Goal: Information Seeking & Learning: Find contact information

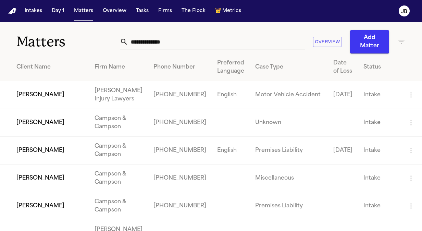
click at [179, 43] on input "text" at bounding box center [216, 41] width 177 height 15
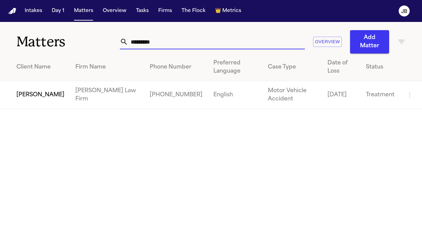
type input "*********"
click at [49, 85] on td "[PERSON_NAME]" at bounding box center [35, 95] width 70 height 28
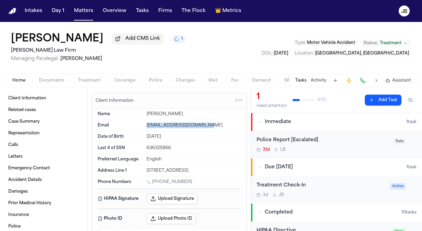
drag, startPoint x: 215, startPoint y: 125, endPoint x: 140, endPoint y: 125, distance: 75.1
click at [140, 125] on div "Email [EMAIL_ADDRESS][DOMAIN_NAME]" at bounding box center [169, 125] width 143 height 11
copy div "[EMAIL_ADDRESS][DOMAIN_NAME]"
drag, startPoint x: 181, startPoint y: 180, endPoint x: 153, endPoint y: 179, distance: 28.1
click at [153, 179] on div "[PHONE_NUMBER]" at bounding box center [194, 182] width 94 height 7
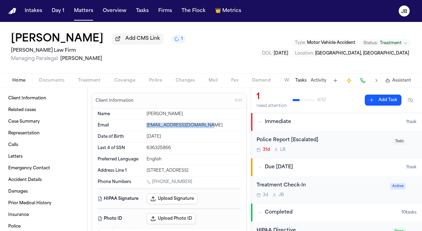
copy link "[PHONE_NUMBER]"
click at [48, 74] on div "Home Documents Treatment Coverage Police Changes Mail Fax Demand Workspaces Art…" at bounding box center [211, 80] width 422 height 14
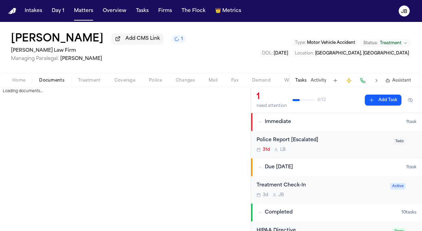
click at [48, 78] on span "Documents" at bounding box center [51, 80] width 25 height 5
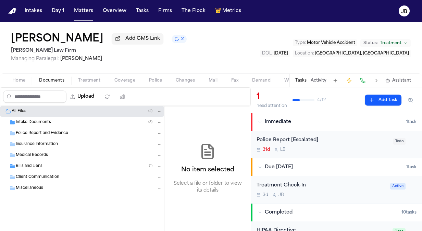
click at [28, 165] on span "Bills and Liens" at bounding box center [29, 166] width 27 height 6
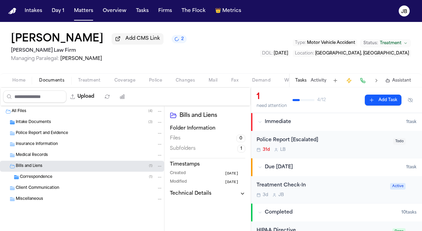
click at [54, 177] on div "Correspondence ( 1 )" at bounding box center [91, 177] width 143 height 6
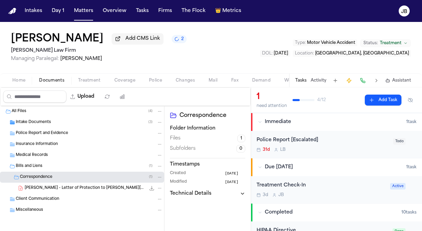
click at [47, 199] on span "Client Communication" at bounding box center [38, 199] width 44 height 6
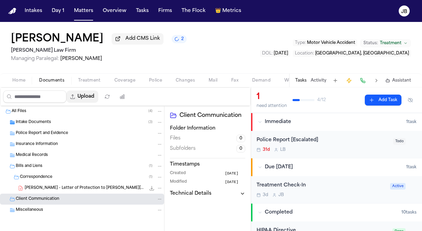
click at [92, 96] on button "Upload" at bounding box center [82, 96] width 32 height 12
select select "**********"
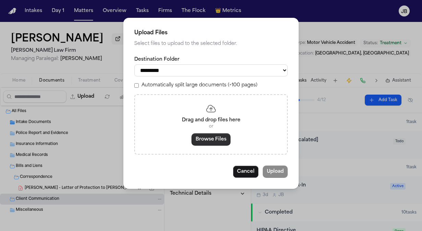
click at [205, 142] on button "Browse Files" at bounding box center [211, 139] width 39 height 12
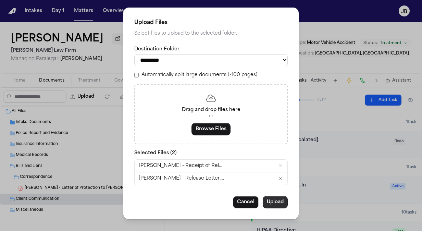
click at [275, 198] on button "Upload" at bounding box center [275, 202] width 25 height 12
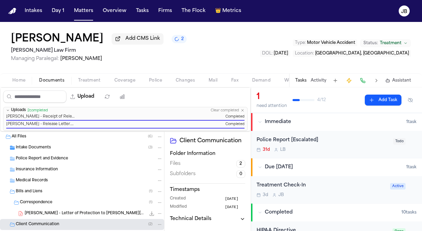
click at [402, 41] on button "Status: Treatment" at bounding box center [385, 43] width 51 height 8
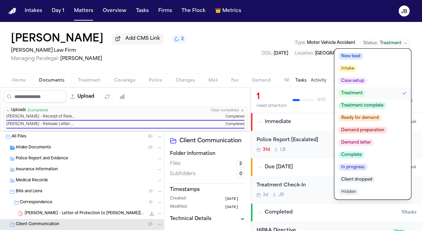
click at [358, 177] on span "Client dropped" at bounding box center [357, 179] width 37 height 7
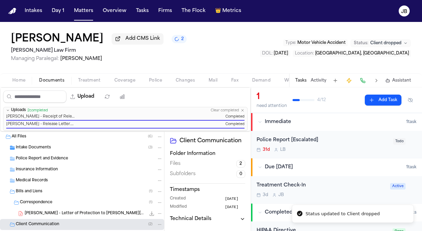
click at [154, 62] on div "[PERSON_NAME] Add CMS Link 2 [PERSON_NAME] Law Firm Managing Paralegal: [PERSON…" at bounding box center [211, 47] width 422 height 51
click at [141, 10] on button "Tasks" at bounding box center [142, 11] width 18 height 12
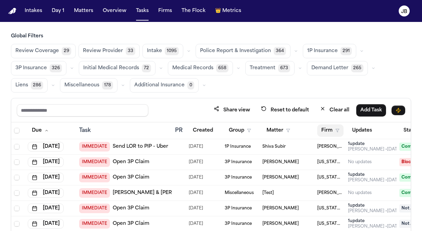
click at [339, 127] on button "Firm" at bounding box center [330, 130] width 26 height 12
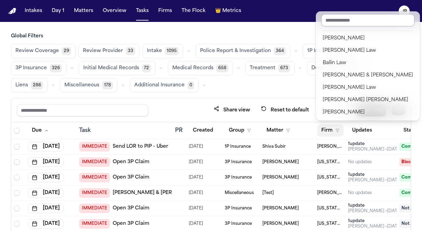
click at [346, 22] on input "text" at bounding box center [368, 20] width 93 height 12
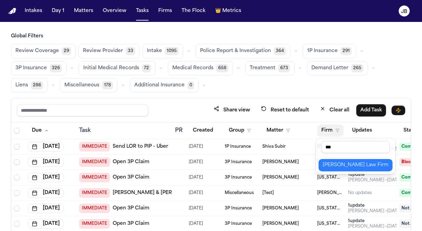
type input "***"
click at [339, 168] on div "[PERSON_NAME] Law Firm" at bounding box center [356, 165] width 66 height 8
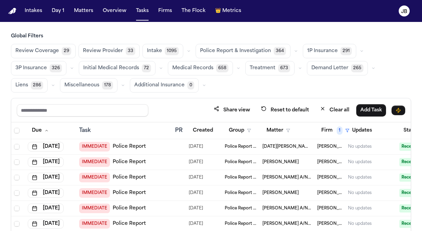
drag, startPoint x: 374, startPoint y: 125, endPoint x: 434, endPoint y: 124, distance: 60.0
click at [422, 124] on html "Intakes Day 1 Matters Overview Tasks Firms The Flock 👑 Metrics JB Global Filter…" at bounding box center [211, 115] width 422 height 231
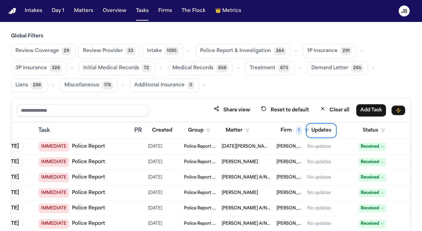
scroll to position [0, 41]
click at [383, 125] on button "Status" at bounding box center [374, 130] width 31 height 12
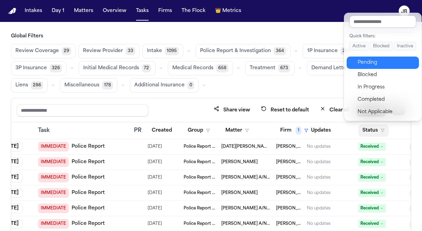
click at [375, 60] on div "Pending" at bounding box center [386, 63] width 57 height 8
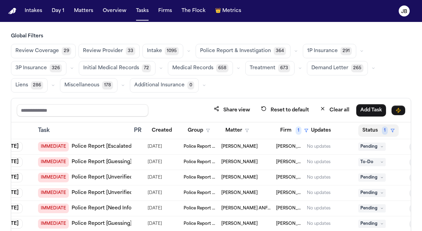
click at [384, 129] on span "1" at bounding box center [385, 130] width 6 height 8
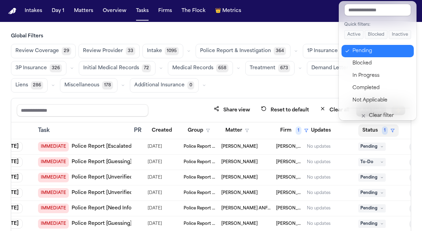
click at [349, 52] on icon "button" at bounding box center [347, 50] width 5 height 5
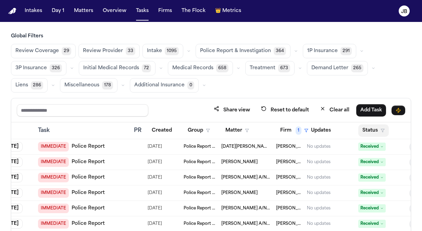
click at [383, 126] on button "Status" at bounding box center [374, 130] width 31 height 12
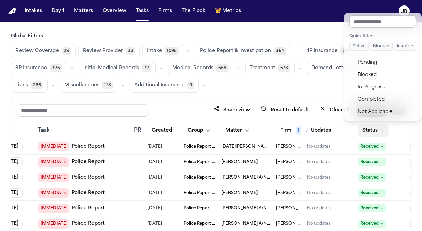
click at [359, 47] on button "Active" at bounding box center [359, 46] width 19 height 9
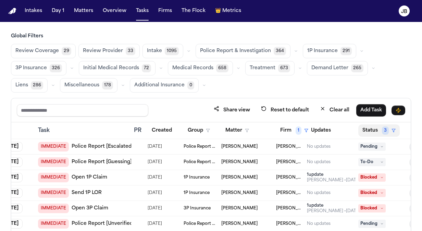
click at [385, 129] on span "3" at bounding box center [385, 130] width 7 height 8
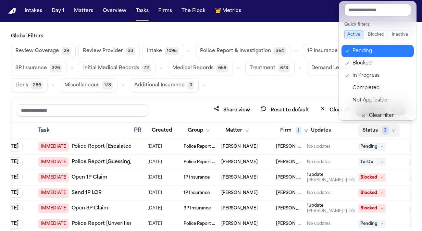
click at [347, 51] on icon "button" at bounding box center [347, 50] width 5 height 5
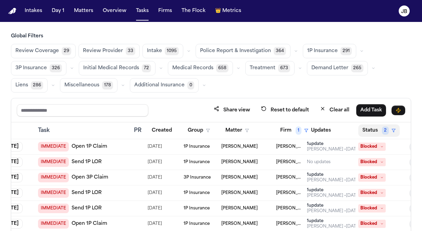
click at [388, 130] on span "2" at bounding box center [385, 130] width 7 height 8
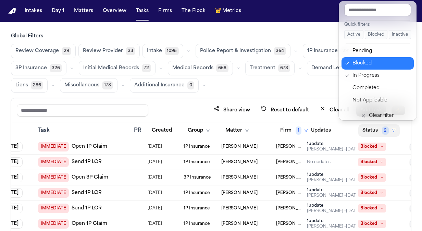
click at [349, 65] on icon "button" at bounding box center [347, 63] width 5 height 5
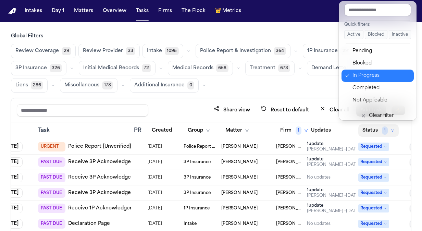
click at [349, 73] on icon "button" at bounding box center [347, 75] width 5 height 5
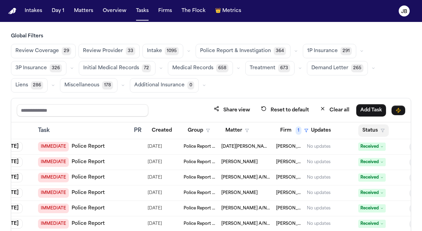
click at [383, 129] on icon "button" at bounding box center [383, 131] width 4 height 4
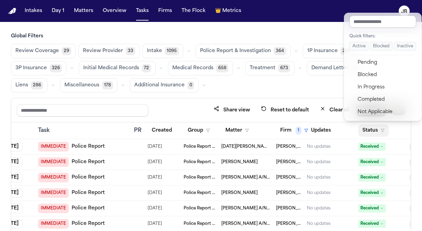
click at [357, 45] on button "Active" at bounding box center [359, 46] width 19 height 9
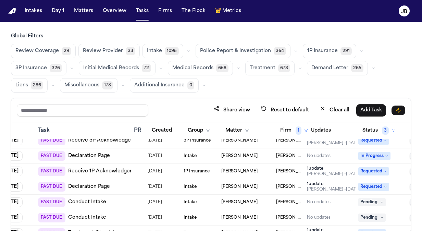
scroll to position [590, 41]
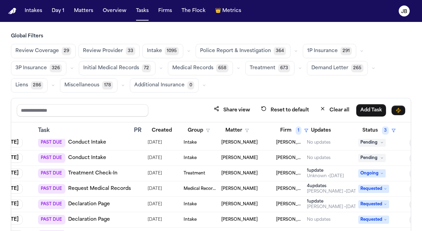
click at [45, 130] on div "Task" at bounding box center [83, 130] width 90 height 8
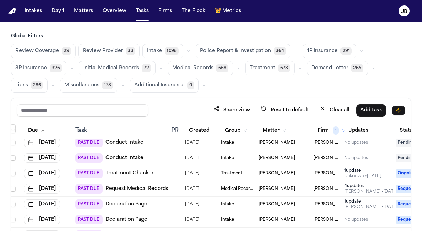
scroll to position [590, 0]
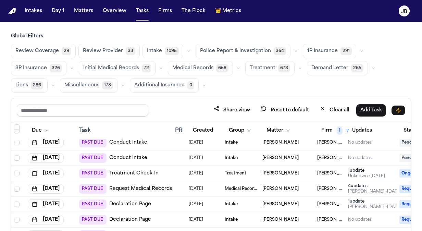
click at [86, 129] on div "Task" at bounding box center [124, 130] width 90 height 8
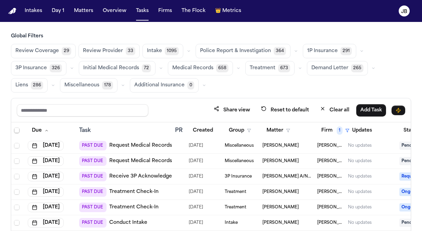
scroll to position [925, 0]
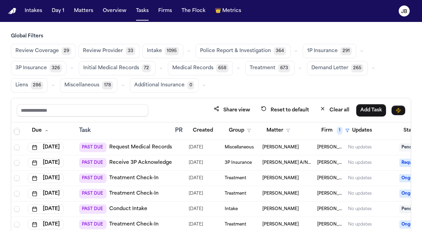
click at [251, 178] on div "Treatment" at bounding box center [241, 177] width 32 height 5
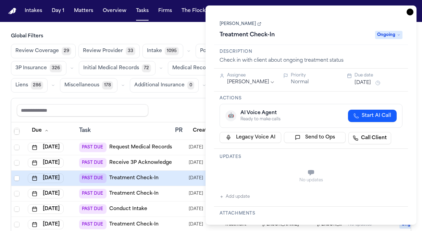
click at [391, 37] on span "Ongoing" at bounding box center [388, 35] width 27 height 8
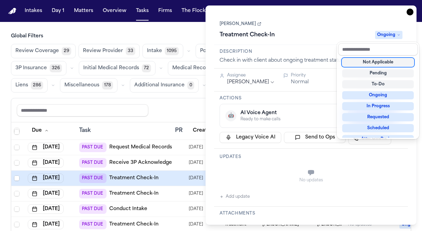
click at [385, 60] on div "Not Applicable" at bounding box center [378, 62] width 72 height 8
click at [411, 12] on div "**********" at bounding box center [311, 114] width 211 height 219
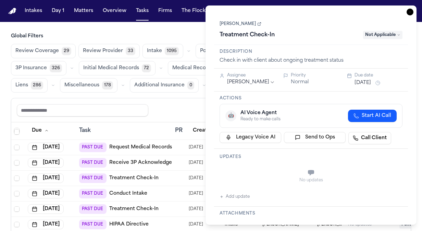
click at [411, 12] on icon "button" at bounding box center [410, 12] width 7 height 7
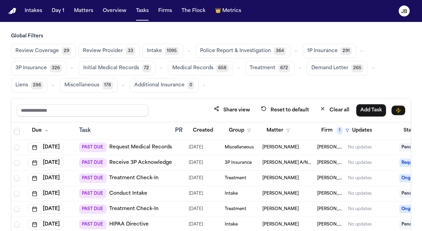
click at [155, 124] on th "Task" at bounding box center [124, 130] width 96 height 17
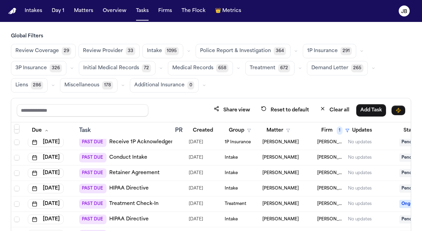
scroll to position [2872, 0]
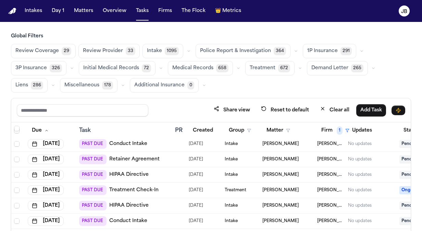
drag, startPoint x: 301, startPoint y: 187, endPoint x: 261, endPoint y: 189, distance: 40.5
click at [261, 189] on td "[PERSON_NAME]" at bounding box center [287, 190] width 55 height 15
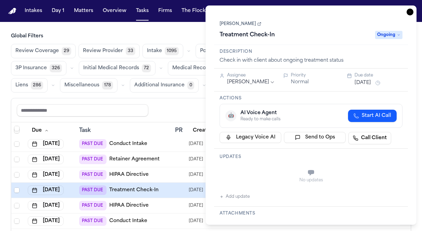
click at [408, 9] on icon "button" at bounding box center [410, 12] width 7 height 7
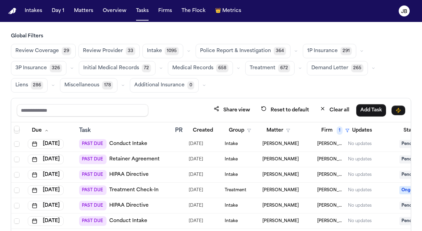
click at [128, 130] on div "Task" at bounding box center [124, 130] width 90 height 8
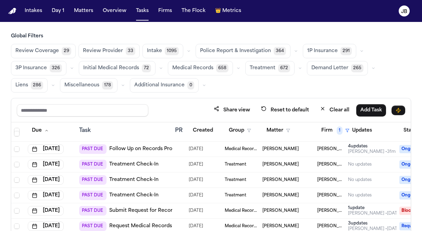
scroll to position [3544, 0]
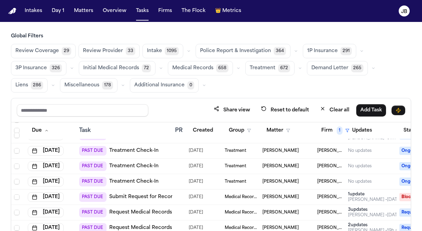
click at [278, 165] on span "[PERSON_NAME]" at bounding box center [281, 165] width 36 height 5
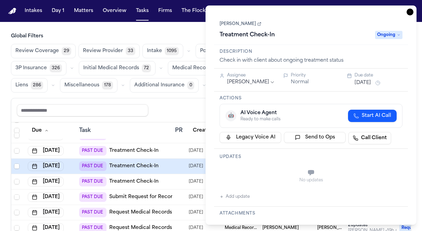
click at [234, 24] on link "[PERSON_NAME]" at bounding box center [241, 23] width 42 height 5
click at [412, 11] on icon "button" at bounding box center [410, 12] width 7 height 7
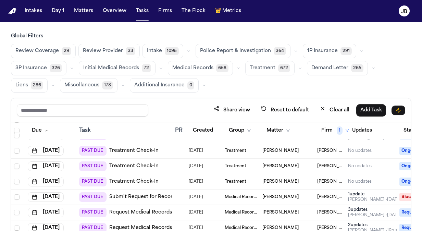
click at [2, 104] on div "Global Filters Review Coverage 29 Review Provider 33 Intake 1095 Police Report …" at bounding box center [211, 155] width 422 height 245
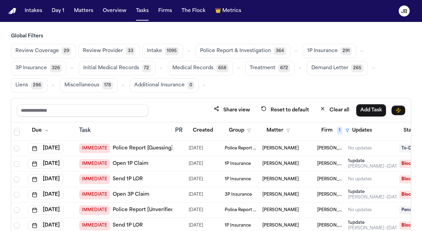
scroll to position [247, 0]
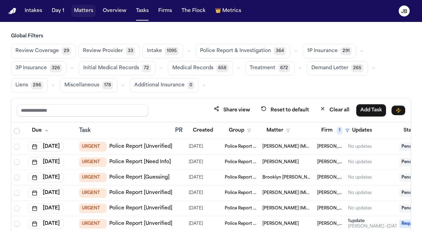
click at [89, 12] on button "Matters" at bounding box center [83, 11] width 25 height 12
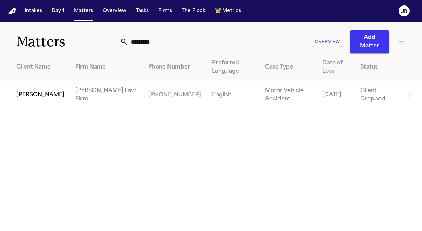
drag, startPoint x: 140, startPoint y: 42, endPoint x: 29, endPoint y: 38, distance: 110.8
click at [29, 38] on div "Matters ********* Overview Add Matter" at bounding box center [211, 38] width 422 height 32
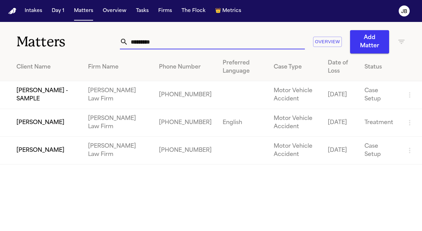
type input "*********"
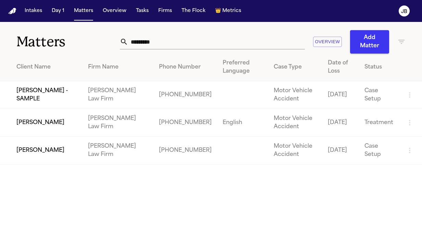
click at [60, 123] on td "[PERSON_NAME]" at bounding box center [41, 123] width 83 height 28
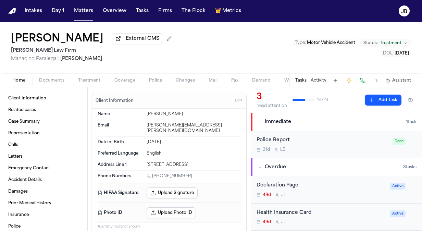
click at [323, 80] on button "Activity" at bounding box center [319, 80] width 16 height 5
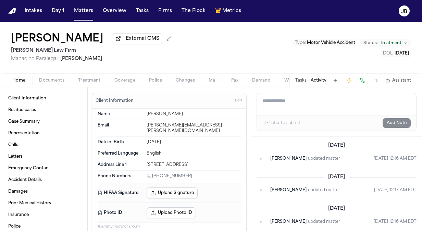
click at [302, 81] on button "Tasks" at bounding box center [300, 80] width 11 height 5
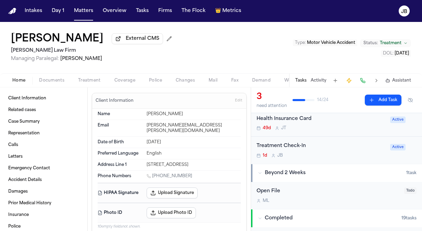
scroll to position [60, 0]
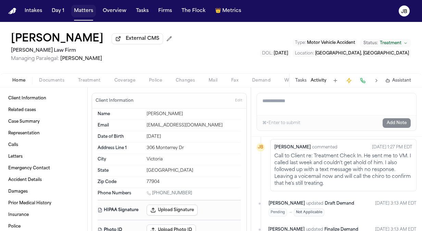
scroll to position [650, 0]
click at [86, 9] on button "Matters" at bounding box center [83, 11] width 25 height 12
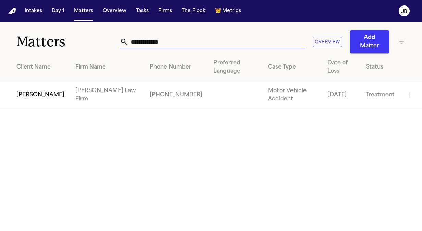
drag, startPoint x: 134, startPoint y: 41, endPoint x: 59, endPoint y: 42, distance: 74.7
click at [59, 42] on div "**********" at bounding box center [211, 38] width 422 height 32
type input "*"
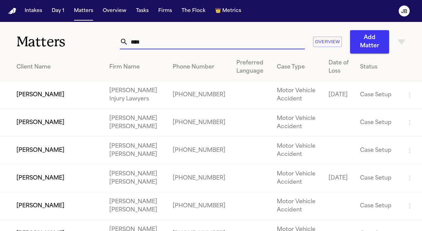
type input "****"
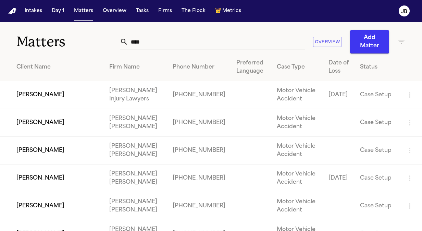
click at [31, 100] on td "[PERSON_NAME]" at bounding box center [52, 95] width 104 height 28
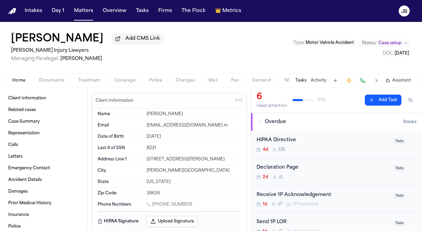
click at [43, 78] on span "Documents" at bounding box center [51, 80] width 25 height 5
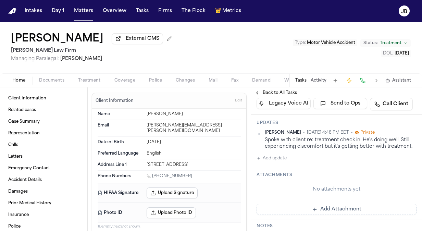
scroll to position [112, 0]
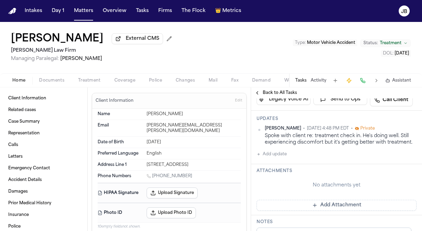
click at [320, 80] on button "Activity" at bounding box center [319, 80] width 16 height 5
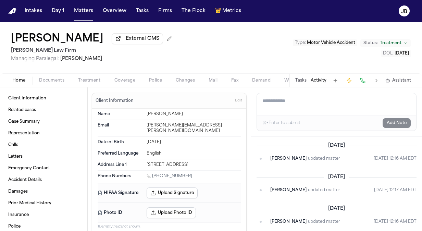
click at [294, 106] on textarea "Add a note to this matter" at bounding box center [336, 104] width 159 height 22
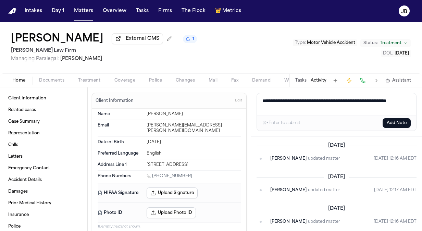
type textarea "**********"
click at [396, 123] on button "Add Note" at bounding box center [397, 123] width 28 height 10
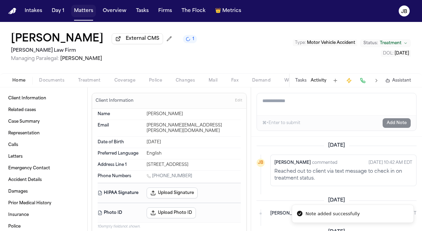
click at [86, 12] on button "Matters" at bounding box center [83, 11] width 25 height 12
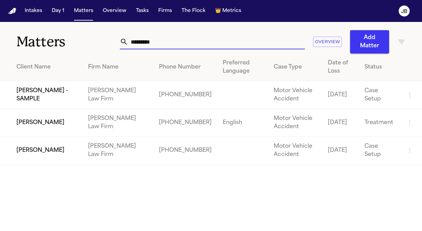
drag, startPoint x: 165, startPoint y: 45, endPoint x: 24, endPoint y: 32, distance: 141.9
click at [24, 32] on div "Matters ********* Overview Add Matter" at bounding box center [211, 38] width 422 height 32
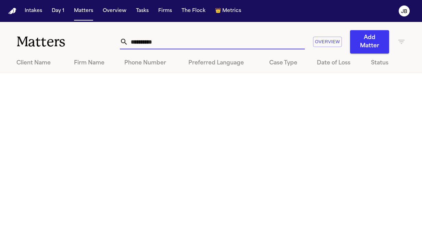
click at [396, 41] on div "**********" at bounding box center [263, 41] width 286 height 23
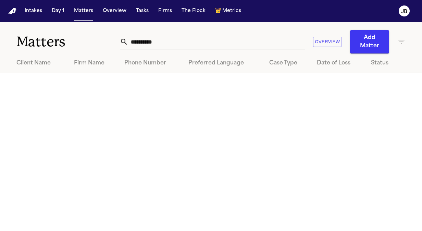
click at [397, 41] on div "**********" at bounding box center [263, 41] width 286 height 23
click at [402, 41] on icon "button" at bounding box center [402, 42] width 8 height 8
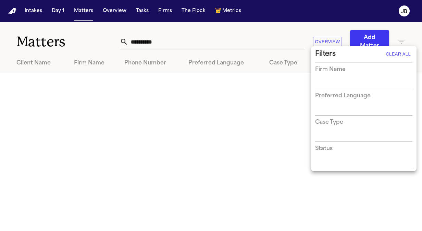
click at [178, 43] on div at bounding box center [211, 115] width 422 height 231
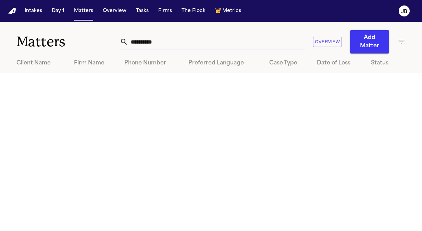
drag, startPoint x: 178, startPoint y: 43, endPoint x: 108, endPoint y: 42, distance: 69.9
click at [108, 42] on div "**********" at bounding box center [211, 38] width 422 height 32
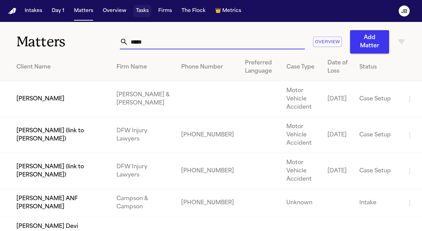
type input "*****"
click at [141, 9] on button "Tasks" at bounding box center [142, 11] width 18 height 12
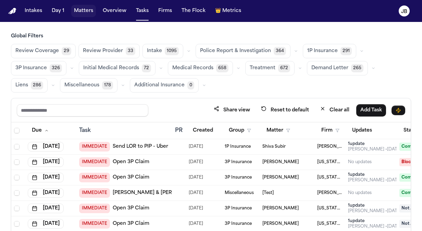
click at [83, 15] on button "Matters" at bounding box center [83, 11] width 25 height 12
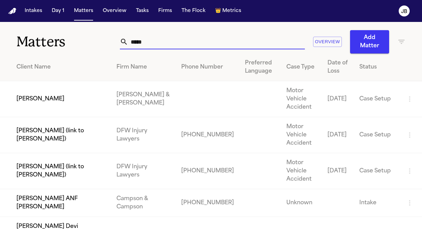
drag, startPoint x: 111, startPoint y: 39, endPoint x: 49, endPoint y: 38, distance: 62.4
click at [49, 38] on div "Matters ***** Overview Add Matter" at bounding box center [211, 38] width 422 height 32
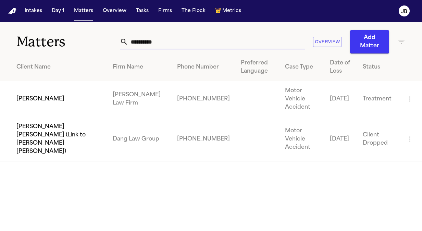
type input "**********"
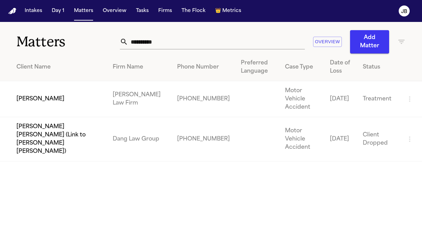
click at [33, 100] on td "[PERSON_NAME]" at bounding box center [53, 99] width 107 height 36
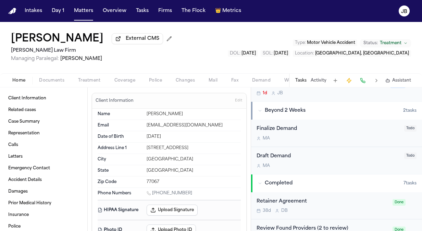
scroll to position [345, 0]
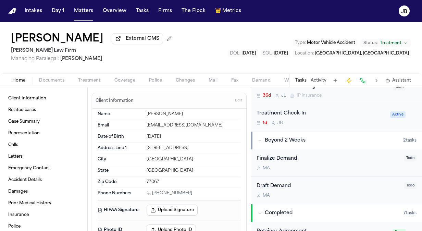
click at [344, 110] on div "Treatment Check-In" at bounding box center [322, 114] width 130 height 8
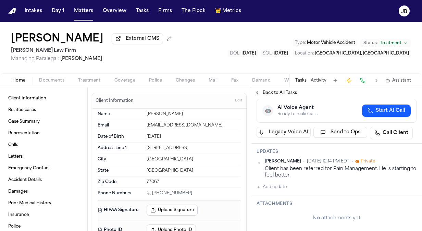
scroll to position [80, 0]
click at [88, 11] on button "Matters" at bounding box center [83, 11] width 25 height 12
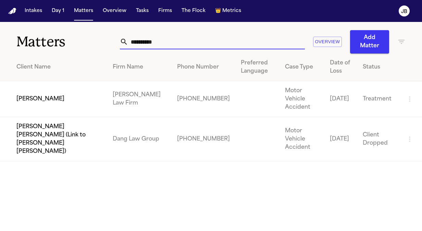
drag, startPoint x: 168, startPoint y: 45, endPoint x: 49, endPoint y: 54, distance: 119.2
click at [49, 54] on div "**********" at bounding box center [211, 92] width 422 height 140
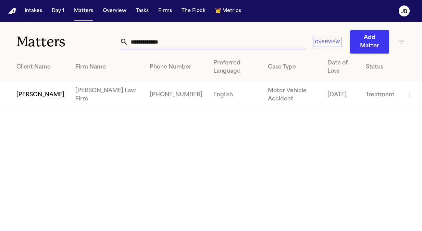
type input "**********"
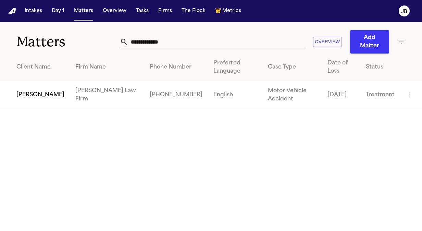
click at [27, 101] on td "[PERSON_NAME]" at bounding box center [35, 95] width 70 height 28
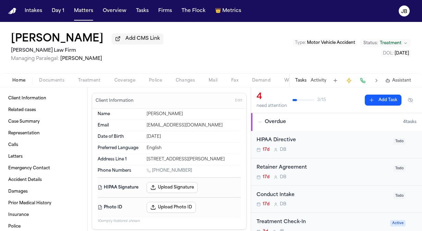
click at [350, 221] on div "Treatment Check-In" at bounding box center [322, 222] width 130 height 8
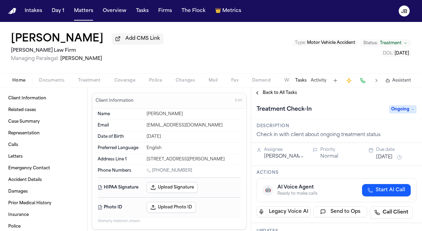
click at [319, 78] on button "Activity" at bounding box center [319, 80] width 16 height 5
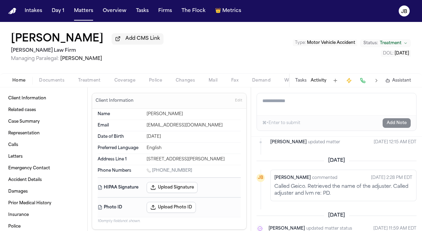
scroll to position [98, 0]
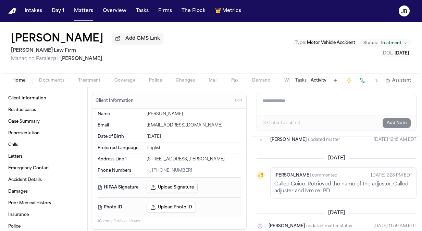
click at [59, 79] on span "Documents" at bounding box center [51, 80] width 25 height 5
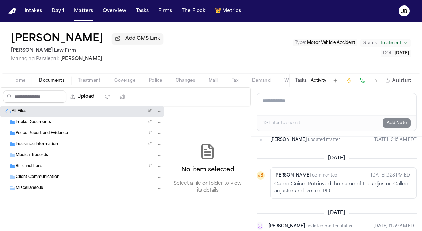
click at [53, 164] on div "Bills and Liens ( 1 )" at bounding box center [89, 166] width 147 height 6
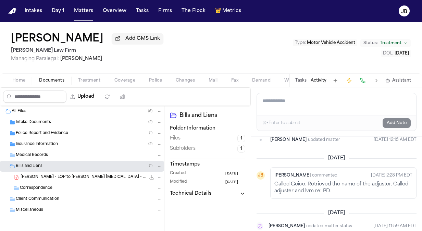
click at [22, 74] on div "Home Documents Treatment Coverage Police Changes Mail Fax Demand Workspaces Art…" at bounding box center [211, 80] width 422 height 14
click at [16, 81] on span "Home" at bounding box center [18, 80] width 13 height 5
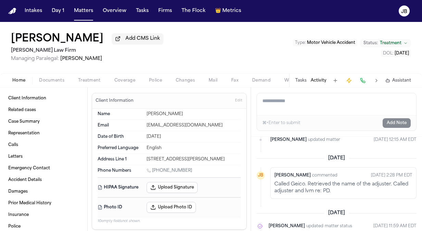
drag, startPoint x: 186, startPoint y: 168, endPoint x: 154, endPoint y: 172, distance: 32.5
click at [154, 172] on div "1 (346) 743-8720" at bounding box center [194, 171] width 94 height 7
copy link "(346) 743-8720"
click at [80, 21] on nav "Intakes Day 1 Matters Overview Tasks Firms The Flock 👑 Metrics JB" at bounding box center [211, 11] width 422 height 22
click at [87, 7] on button "Matters" at bounding box center [83, 11] width 25 height 12
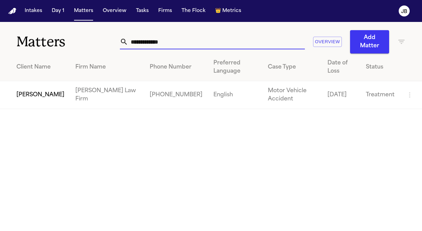
drag, startPoint x: 170, startPoint y: 40, endPoint x: 28, endPoint y: 36, distance: 142.0
click at [28, 36] on div "**********" at bounding box center [211, 38] width 422 height 32
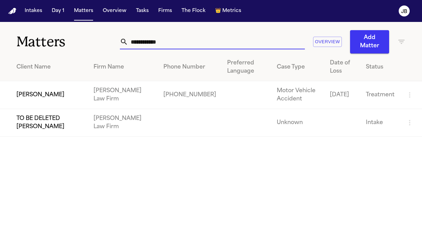
type input "**********"
click at [14, 103] on td "[PERSON_NAME]" at bounding box center [44, 95] width 88 height 28
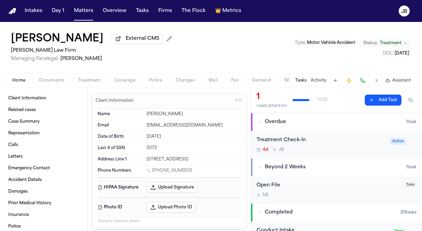
click at [317, 79] on button "Activity" at bounding box center [319, 80] width 16 height 5
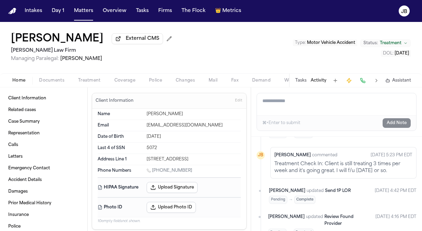
scroll to position [176, 0]
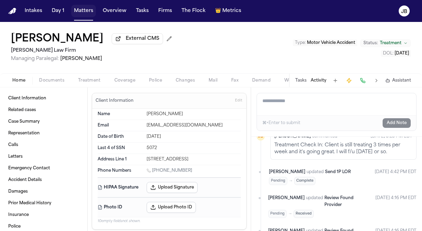
click at [79, 10] on button "Matters" at bounding box center [83, 11] width 25 height 12
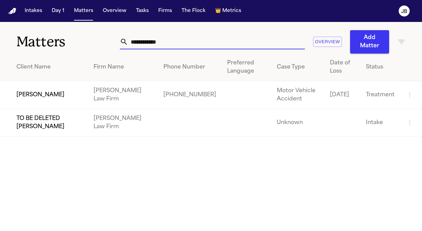
drag, startPoint x: 168, startPoint y: 41, endPoint x: 81, endPoint y: 37, distance: 86.8
click at [81, 37] on div "**********" at bounding box center [211, 38] width 422 height 32
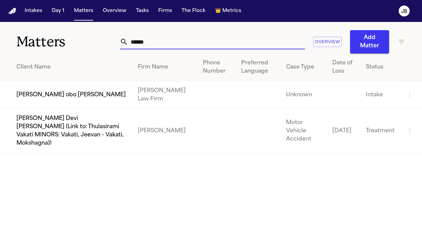
type input "******"
drag, startPoint x: 147, startPoint y: 39, endPoint x: 87, endPoint y: 33, distance: 60.6
click at [87, 33] on div "Matters ****** Overview Add Matter" at bounding box center [211, 38] width 422 height 32
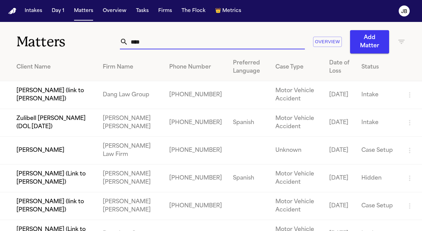
type input "***"
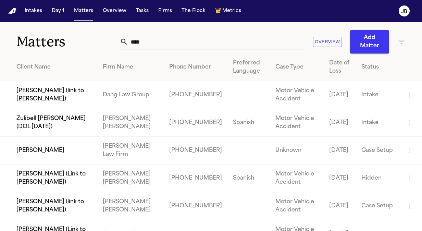
click at [42, 150] on td "[PERSON_NAME]" at bounding box center [48, 151] width 97 height 28
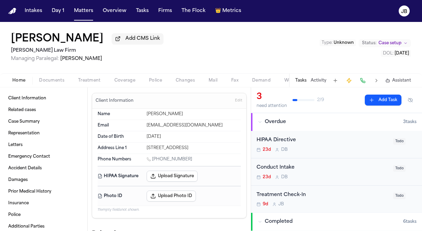
click at [319, 78] on button "Activity" at bounding box center [319, 80] width 16 height 5
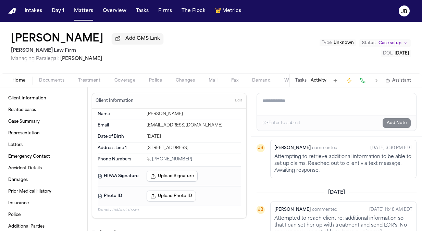
scroll to position [245, 0]
